Goal: Task Accomplishment & Management: Manage account settings

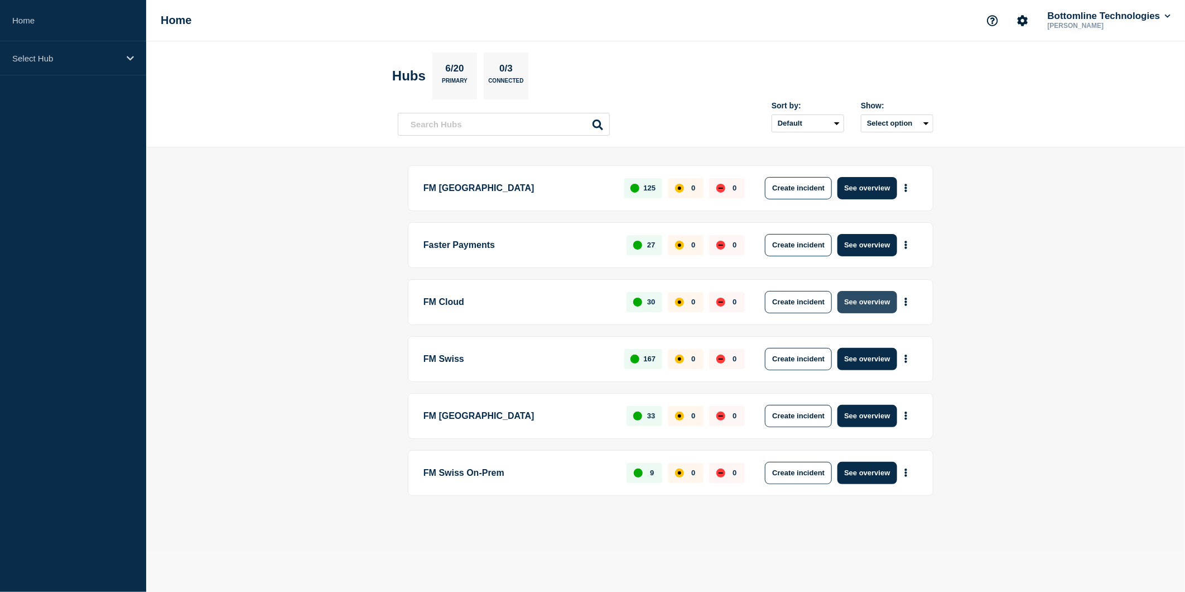
click at [849, 296] on button "See overview" at bounding box center [867, 302] width 59 height 22
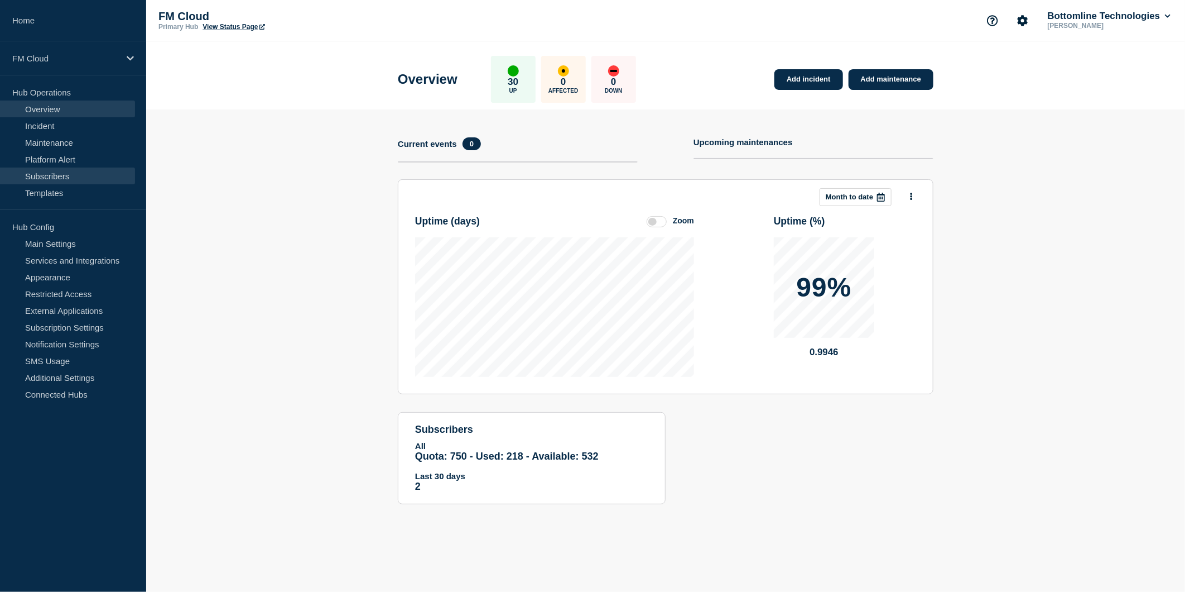
click at [80, 177] on link "Subscribers" at bounding box center [67, 175] width 135 height 17
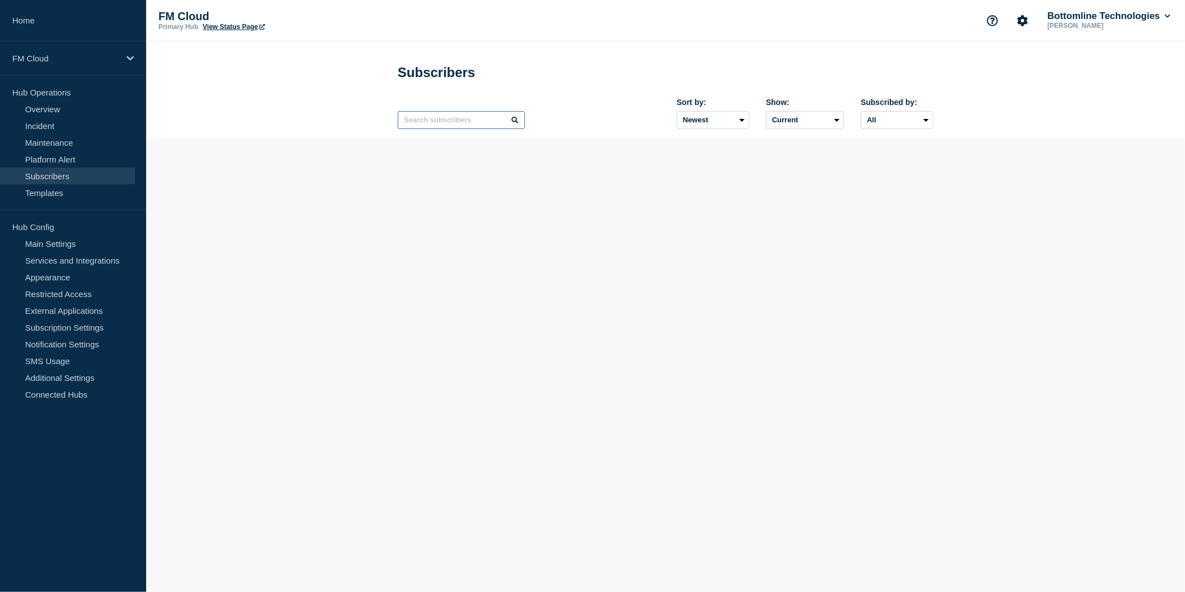
click at [433, 126] on input "text" at bounding box center [461, 120] width 127 height 18
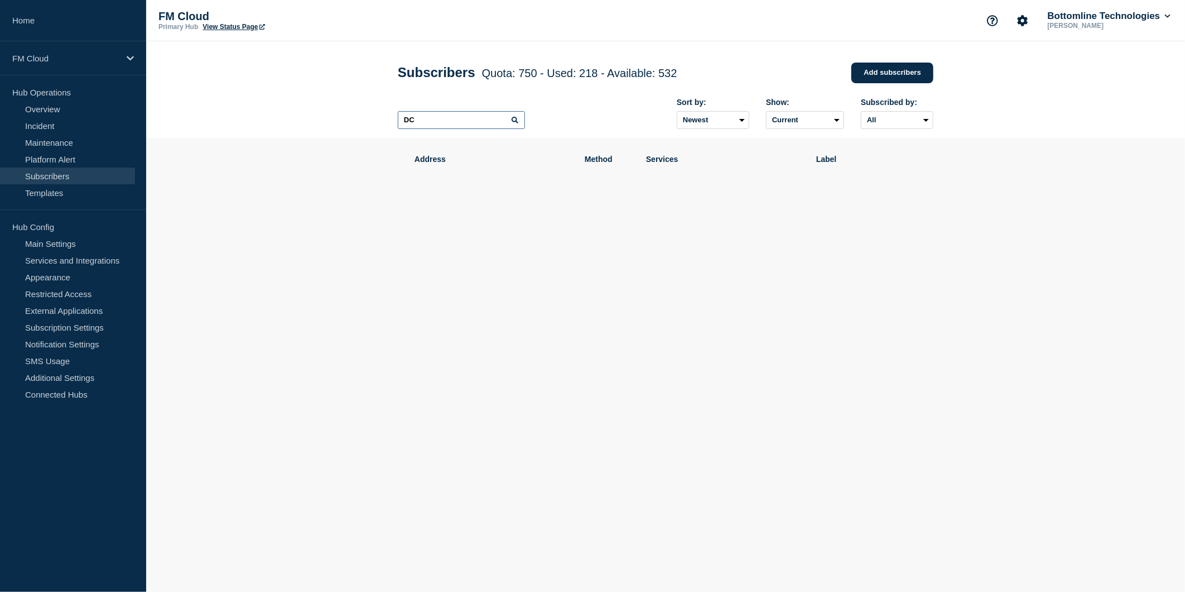
type input "D"
click at [427, 128] on input "text" at bounding box center [461, 120] width 127 height 18
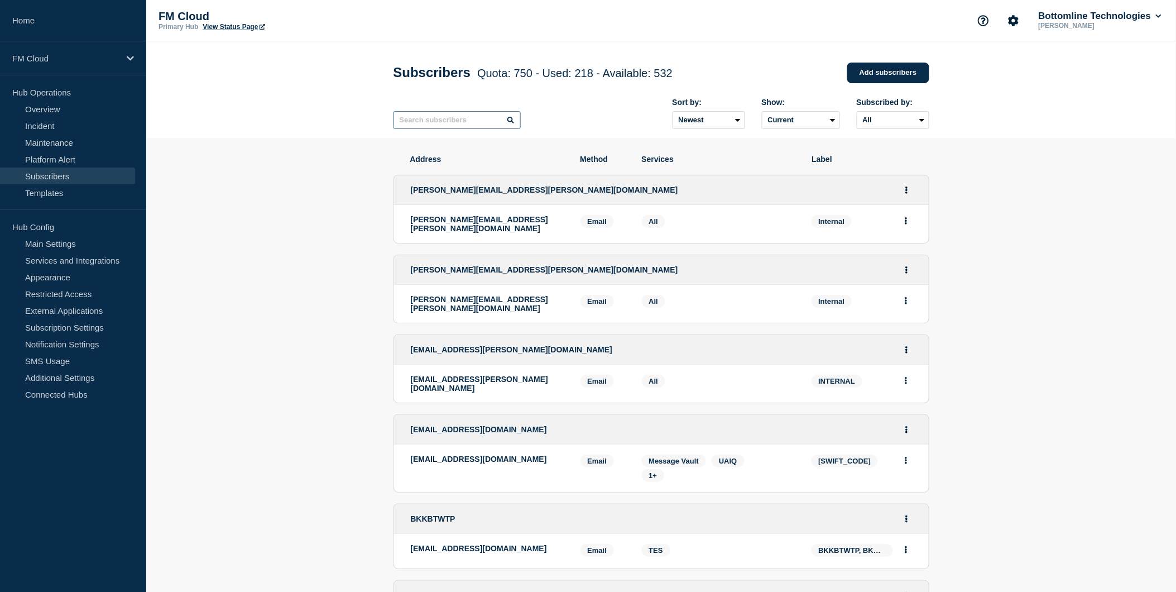
click at [445, 121] on input "text" at bounding box center [456, 120] width 127 height 18
type input "DCC"
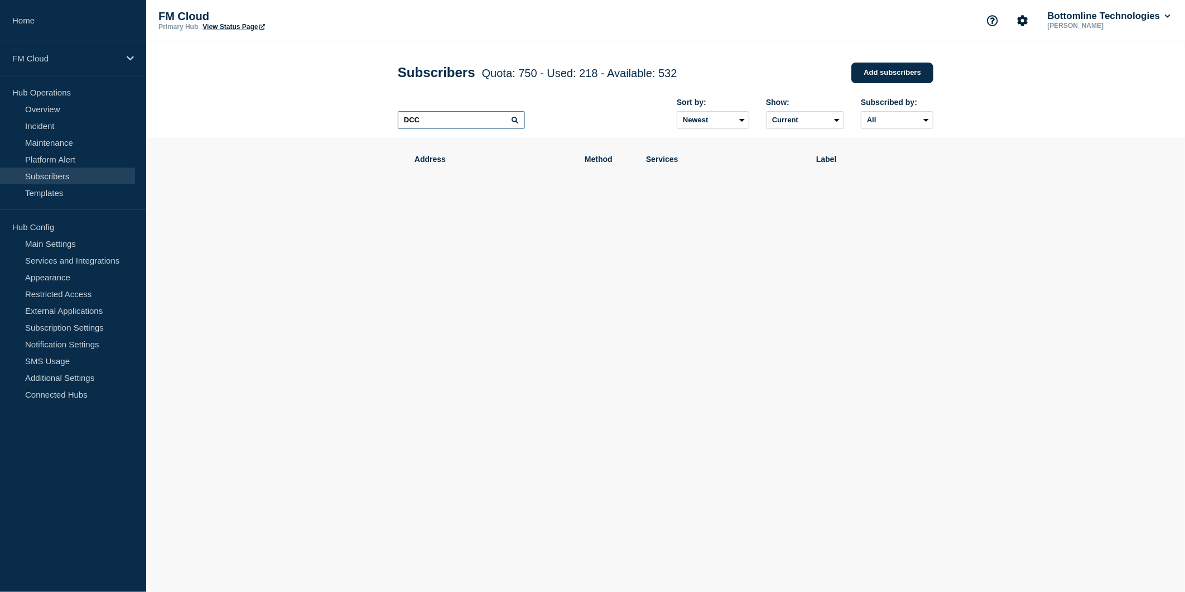
drag, startPoint x: 441, startPoint y: 122, endPoint x: 318, endPoint y: 123, distance: 122.8
click at [318, 123] on header "Subscribers Quota: 750 - Used: 218 - Available: 532 Quota Used Available 750 21…" at bounding box center [665, 89] width 1039 height 97
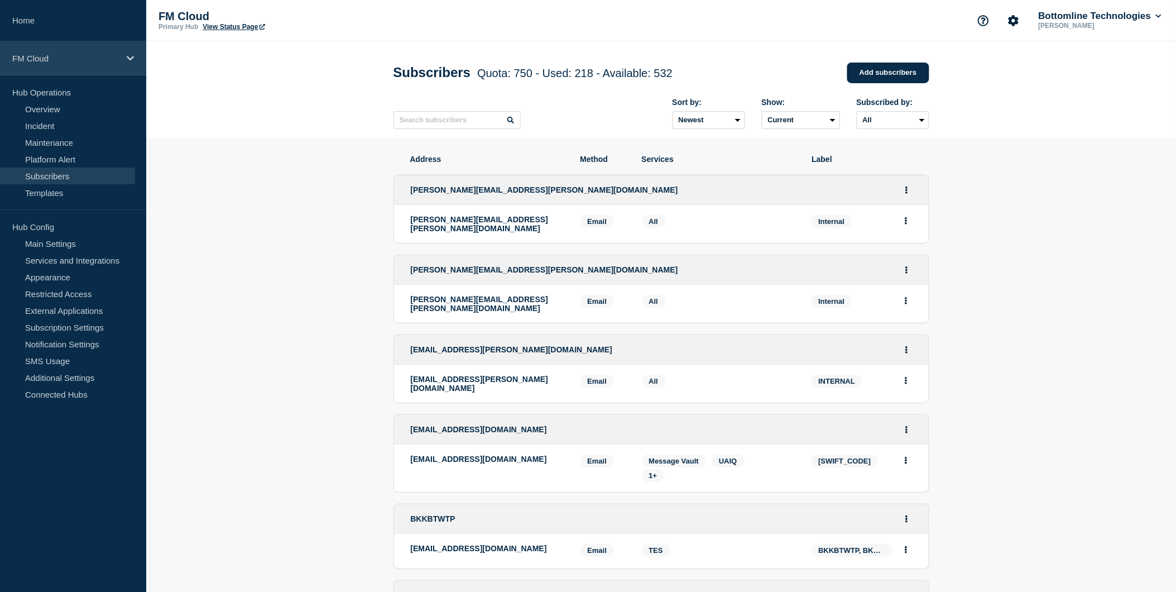
click at [114, 52] on div "FM Cloud" at bounding box center [73, 58] width 146 height 34
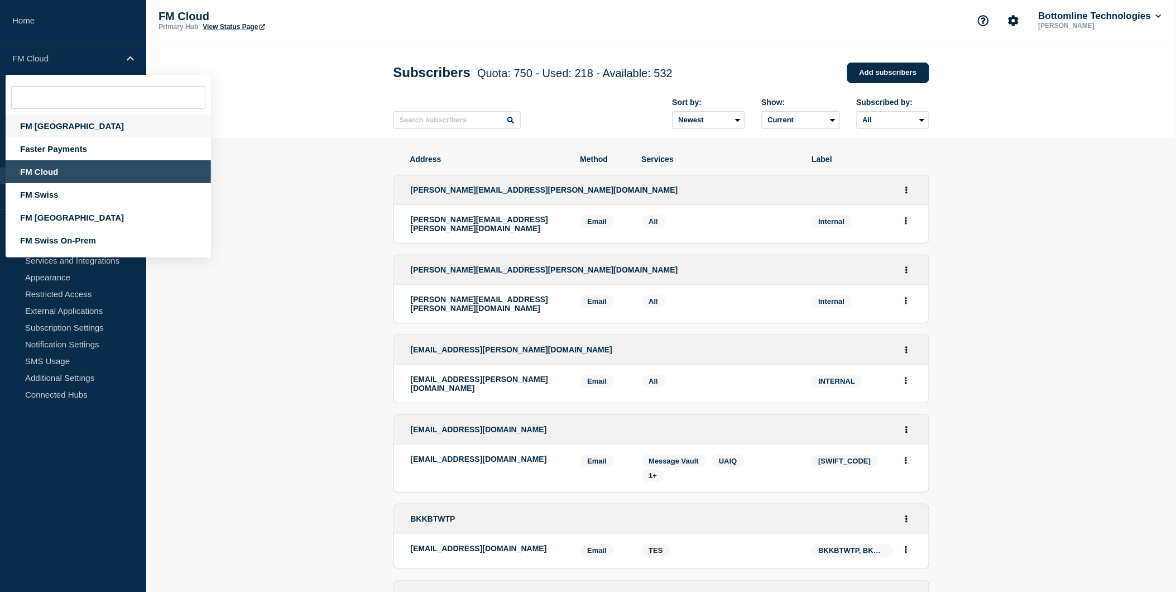
click at [49, 129] on div "FM [GEOGRAPHIC_DATA]" at bounding box center [108, 125] width 205 height 23
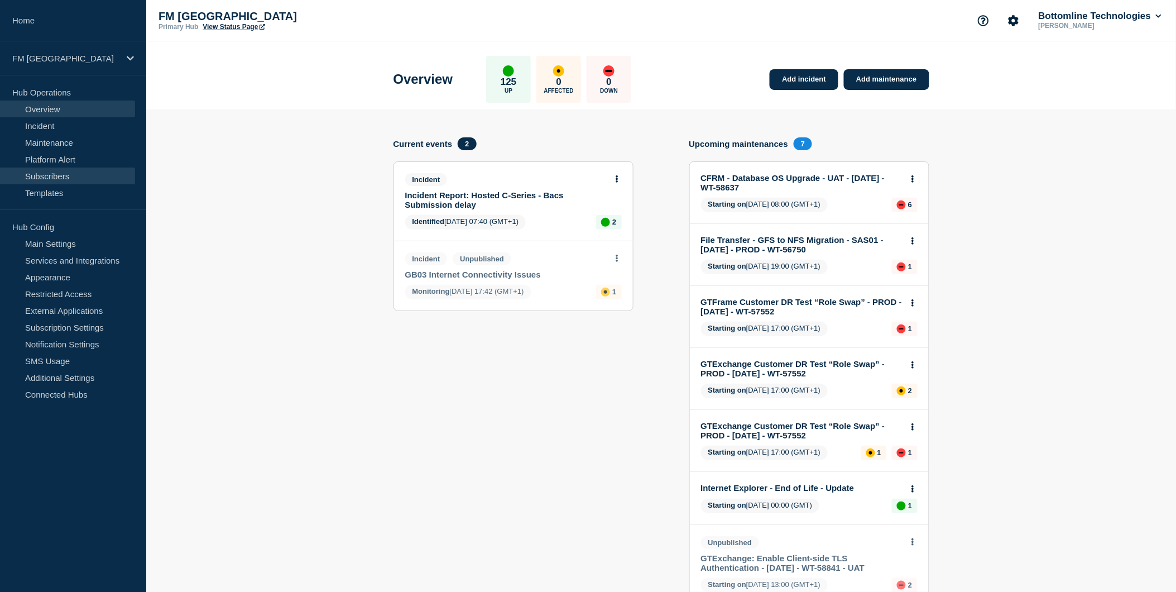
click at [56, 175] on link "Subscribers" at bounding box center [67, 175] width 135 height 17
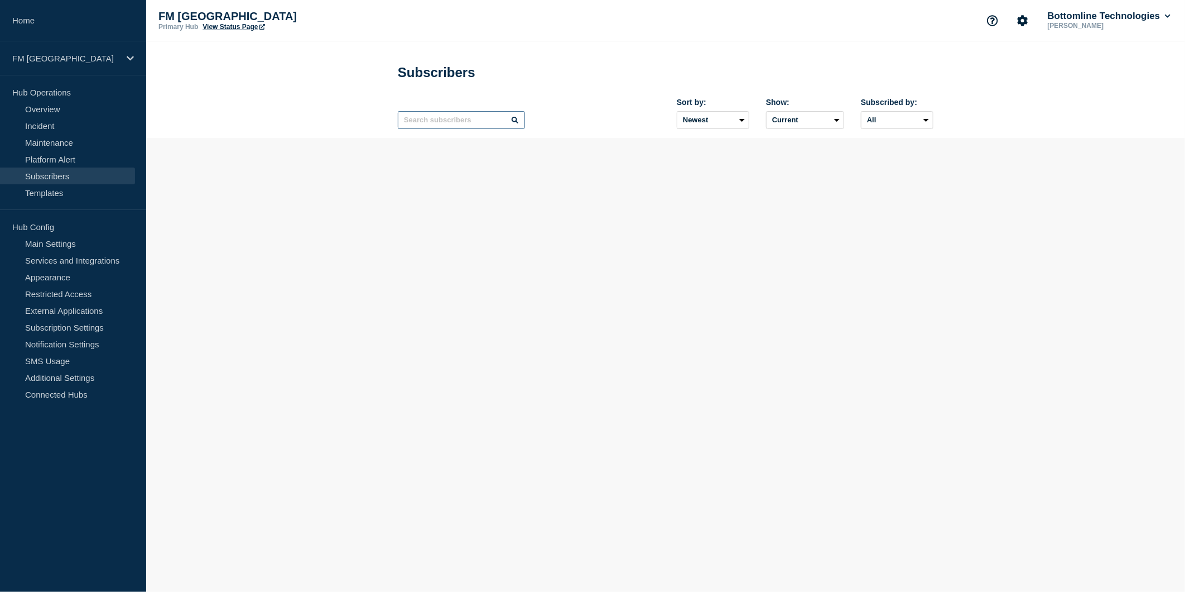
click at [441, 127] on input "text" at bounding box center [461, 120] width 127 height 18
type input "DCCH"
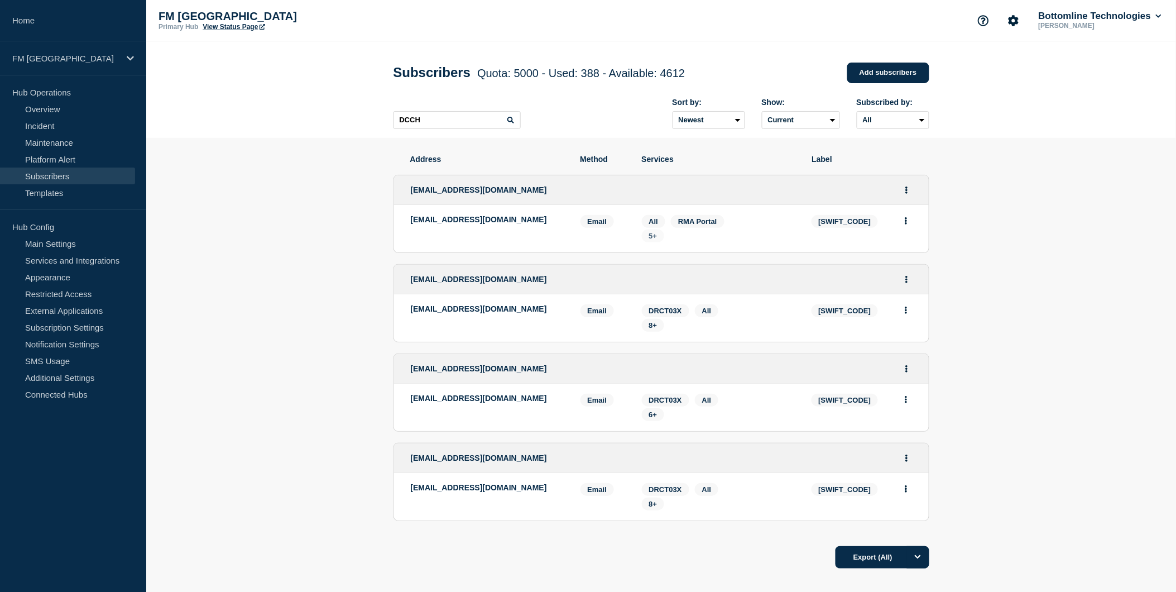
click at [651, 234] on span "5+" at bounding box center [653, 236] width 8 height 8
click at [655, 238] on span "5+" at bounding box center [653, 236] width 8 height 8
click at [650, 324] on span "8+" at bounding box center [653, 325] width 8 height 8
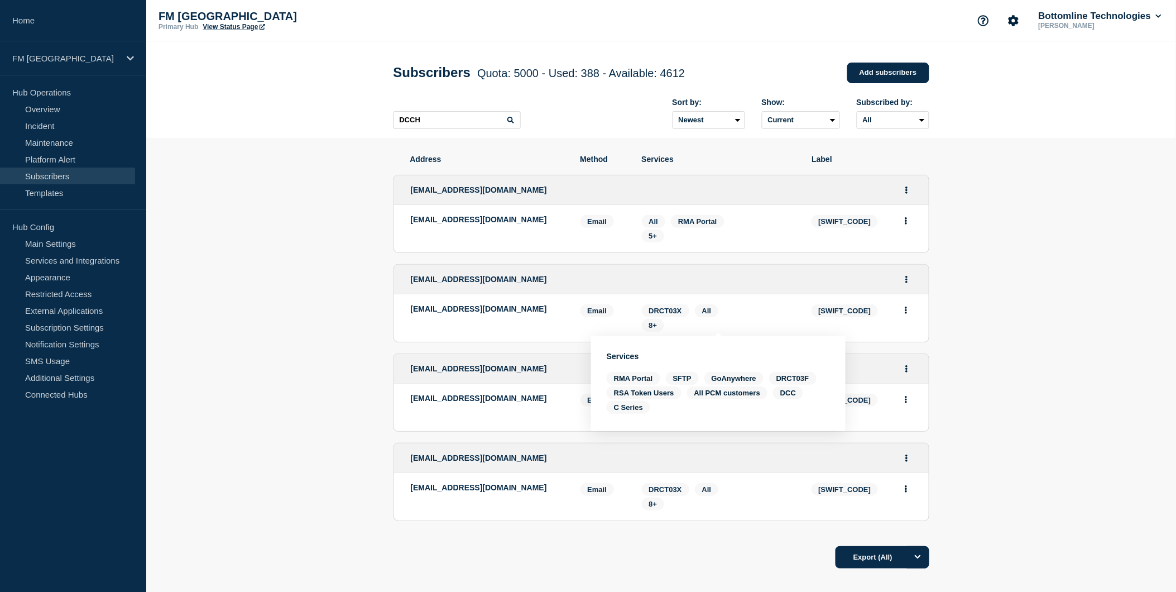
click at [773, 324] on div "8+" at bounding box center [718, 325] width 153 height 13
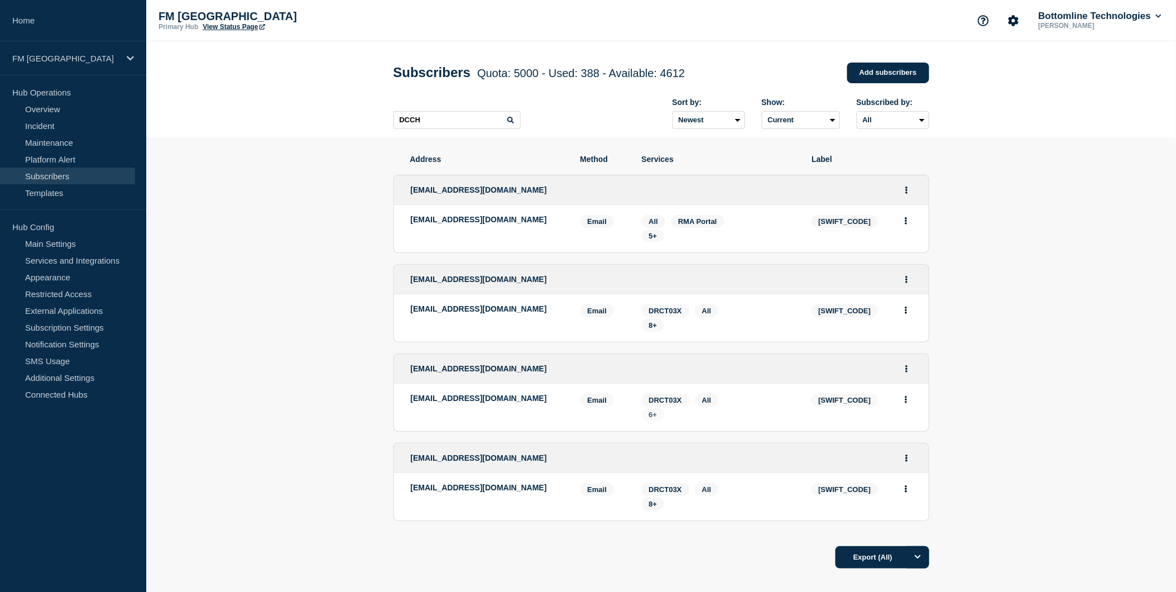
click at [653, 415] on span "6+" at bounding box center [653, 414] width 8 height 8
click at [648, 502] on span "8+" at bounding box center [653, 503] width 23 height 13
click at [656, 503] on span "8+" at bounding box center [653, 503] width 8 height 8
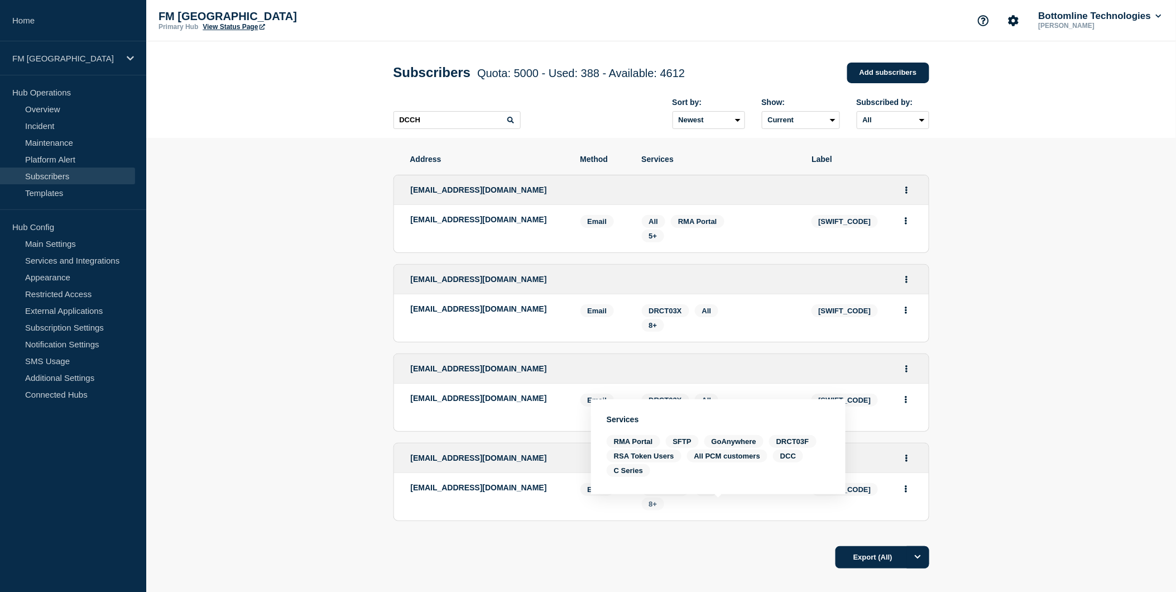
click at [658, 503] on span "8+" at bounding box center [653, 503] width 23 height 13
